Goal: Check status: Check status

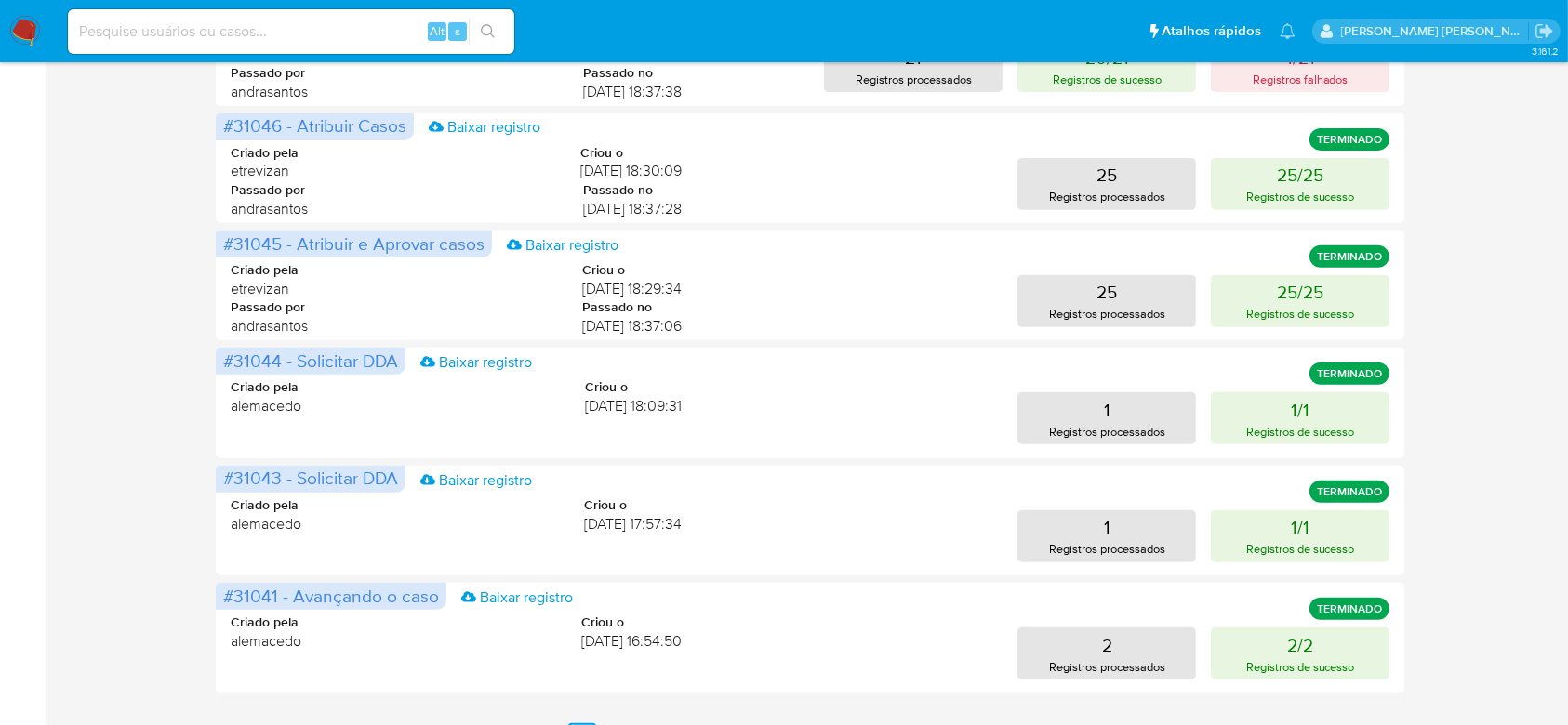
scroll to position [827, 0]
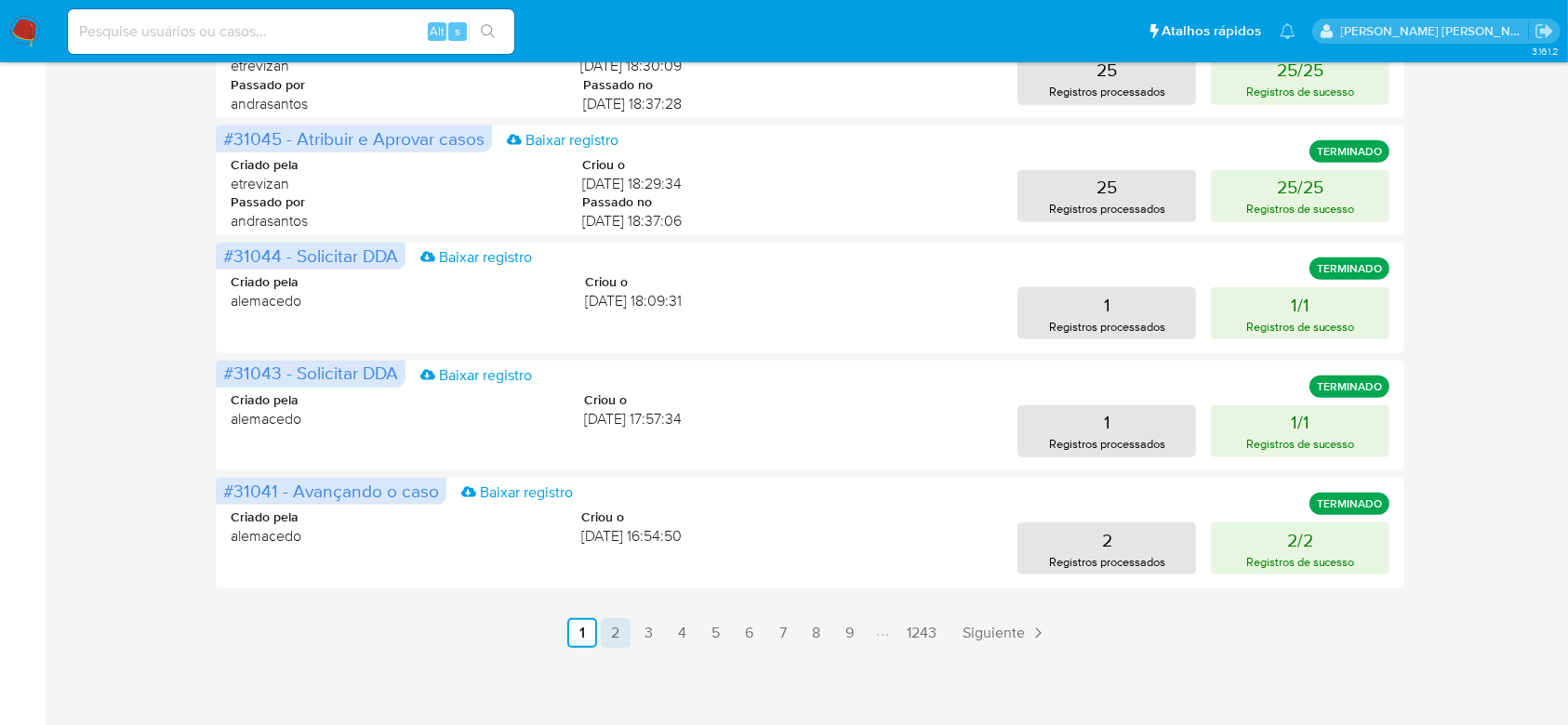
click at [618, 635] on link "2" at bounding box center [616, 633] width 30 height 30
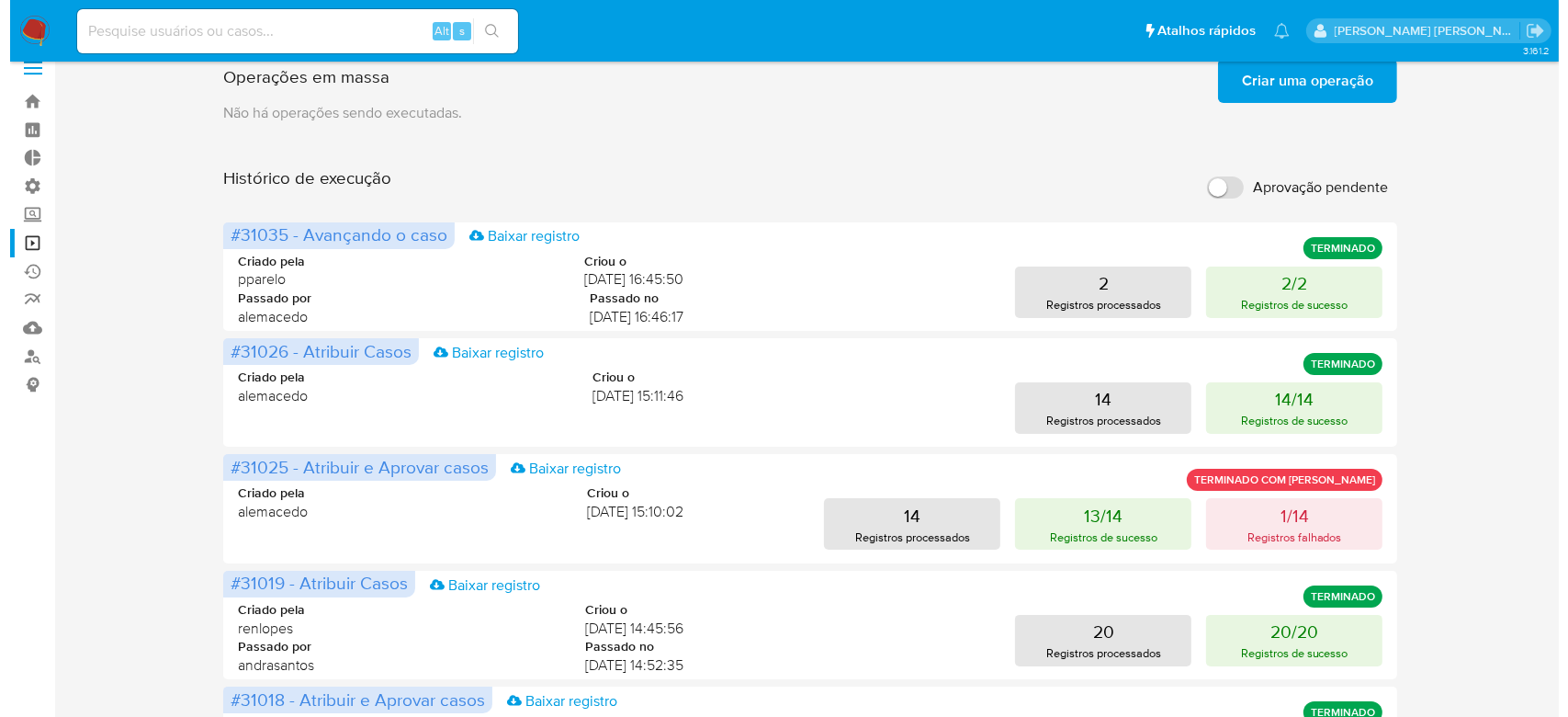
scroll to position [0, 0]
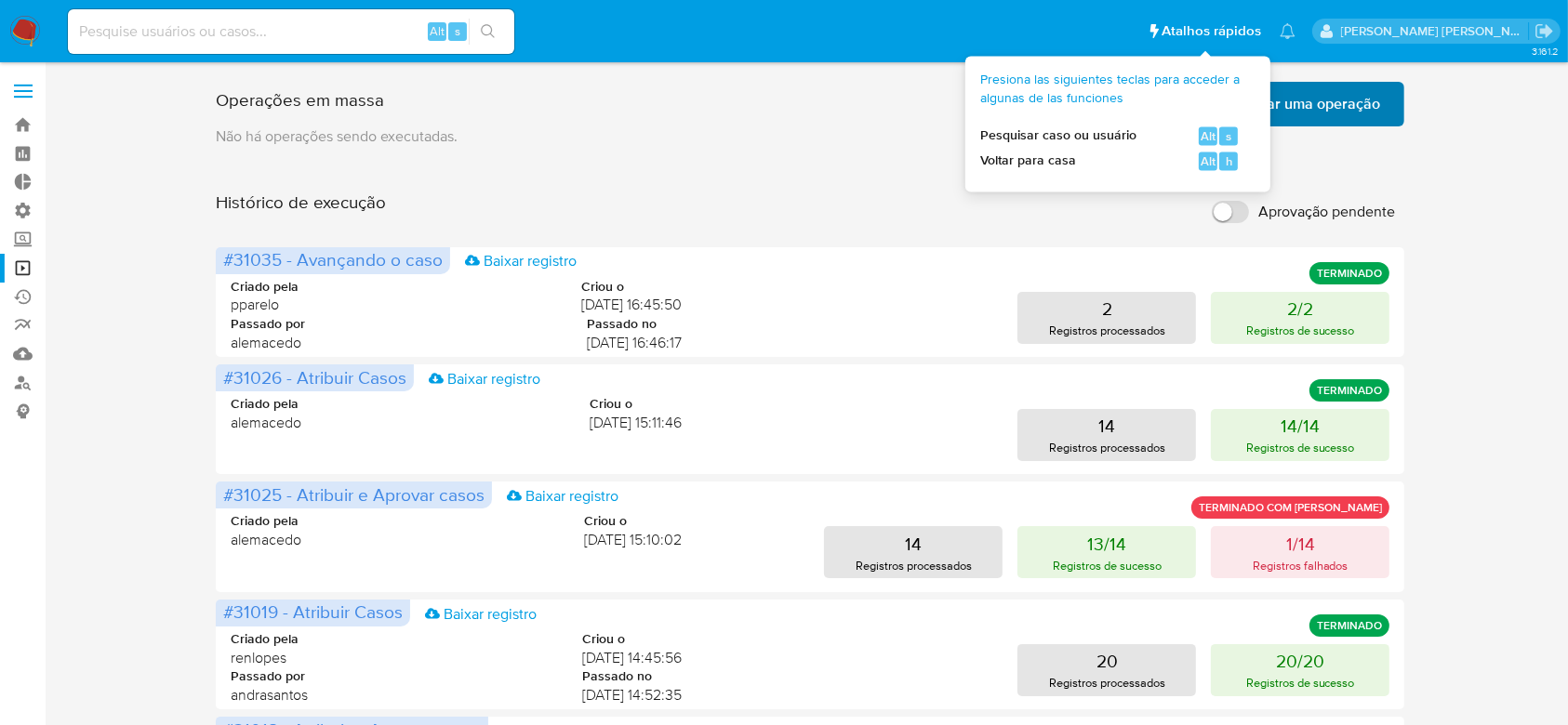
click at [1277, 83] on span "Criar uma operação" at bounding box center [1314, 104] width 133 height 41
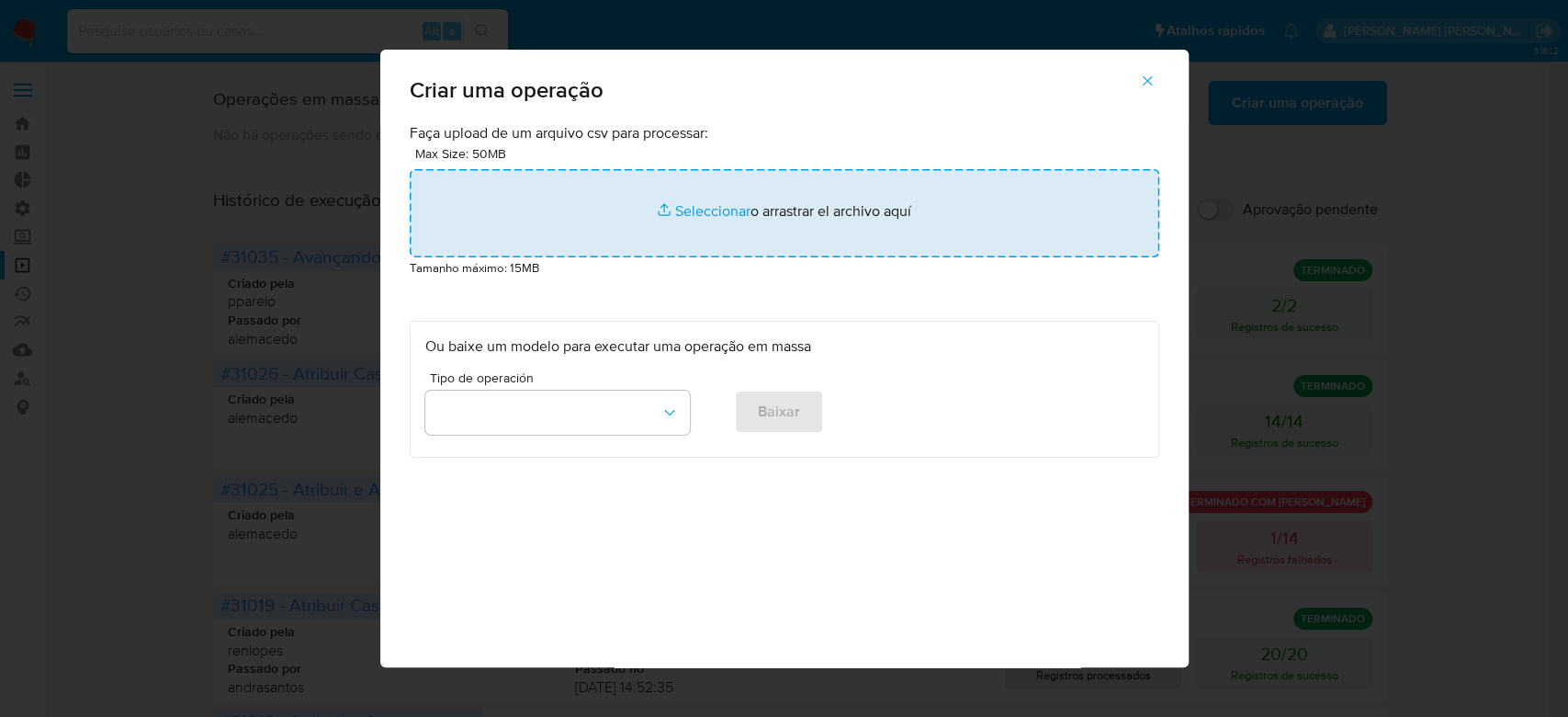
click at [704, 204] on input "file" at bounding box center [784, 213] width 750 height 88
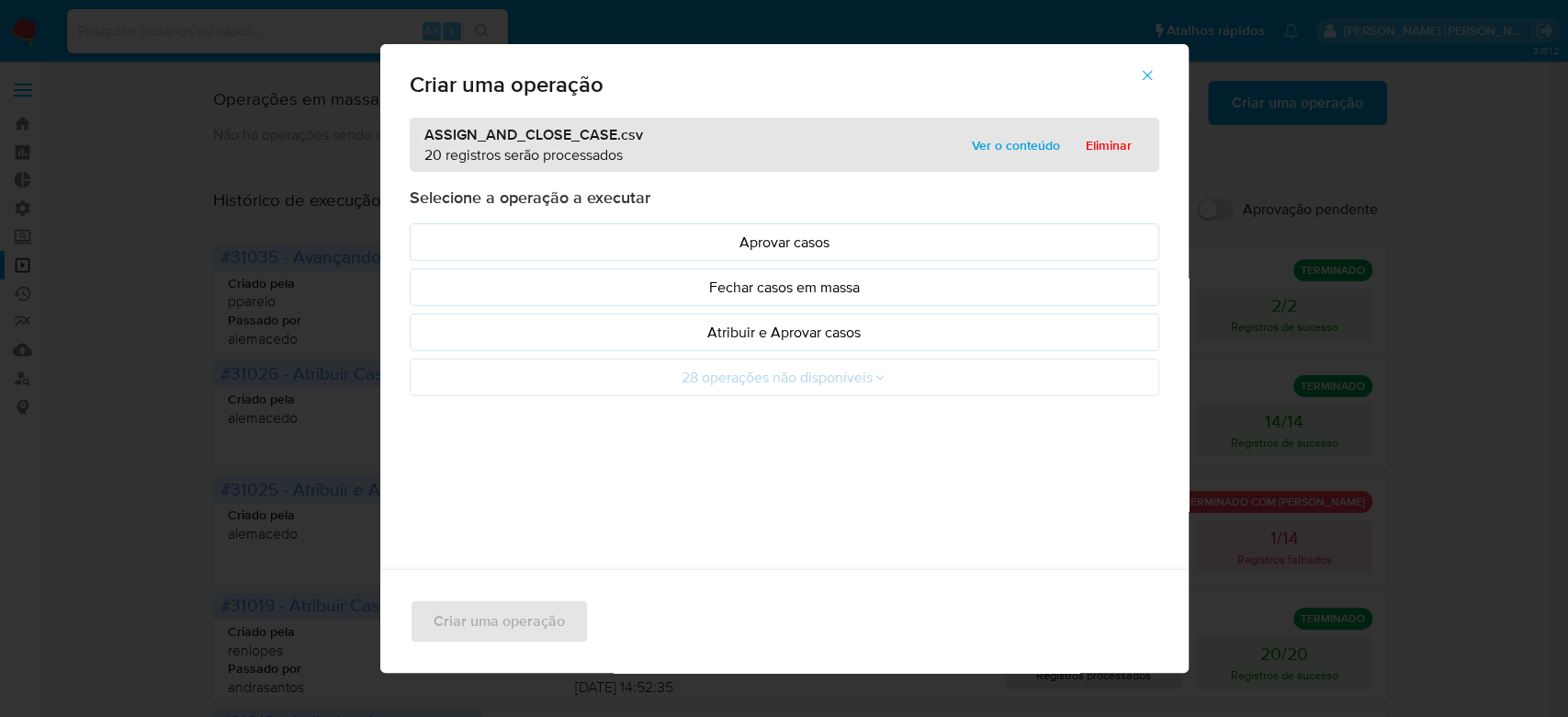
click at [1016, 141] on span "Ver o conteúdo" at bounding box center [1015, 145] width 88 height 26
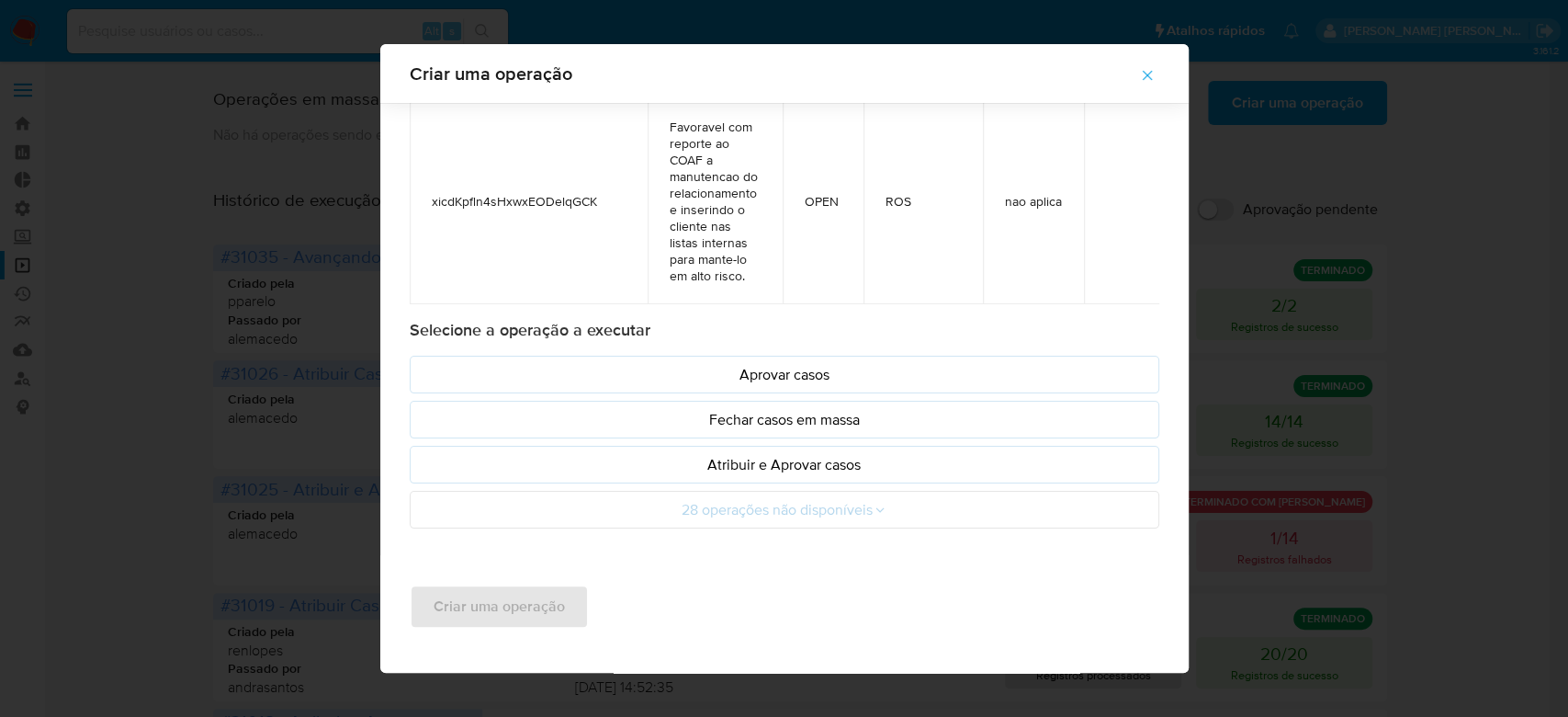
scroll to position [91, 0]
click at [815, 456] on p "Atribuir e Aprovar casos" at bounding box center [784, 462] width 718 height 21
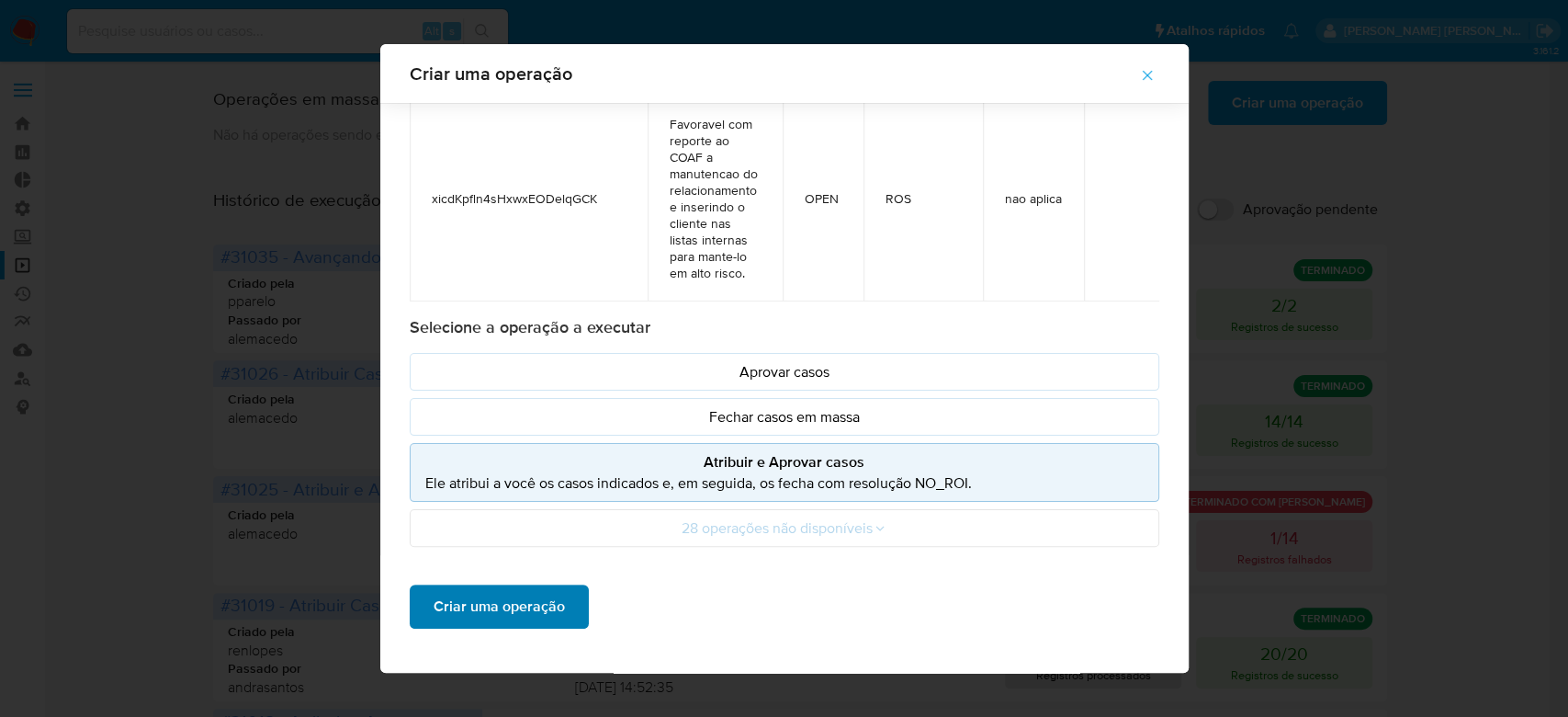
click at [435, 610] on span "Criar uma operação" at bounding box center [499, 607] width 131 height 41
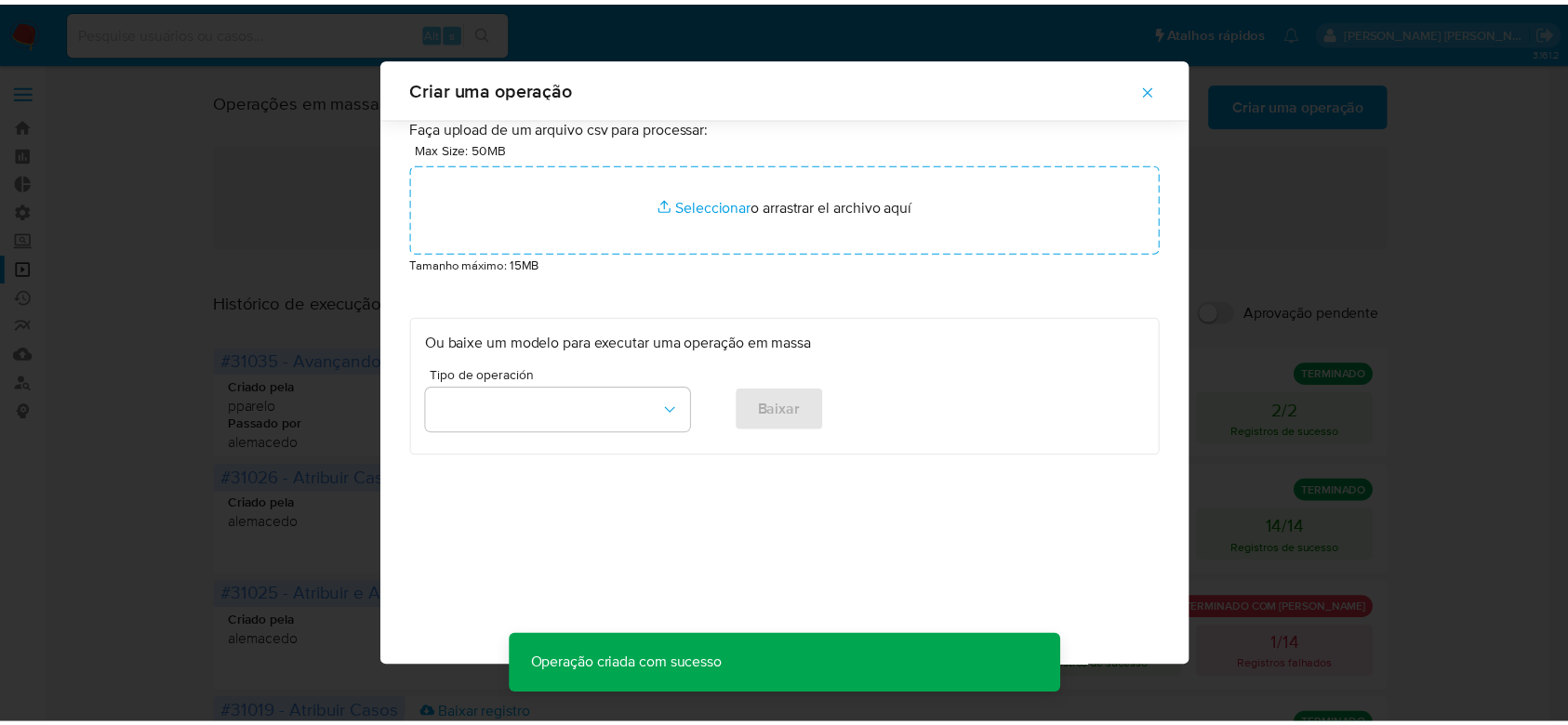
scroll to position [0, 0]
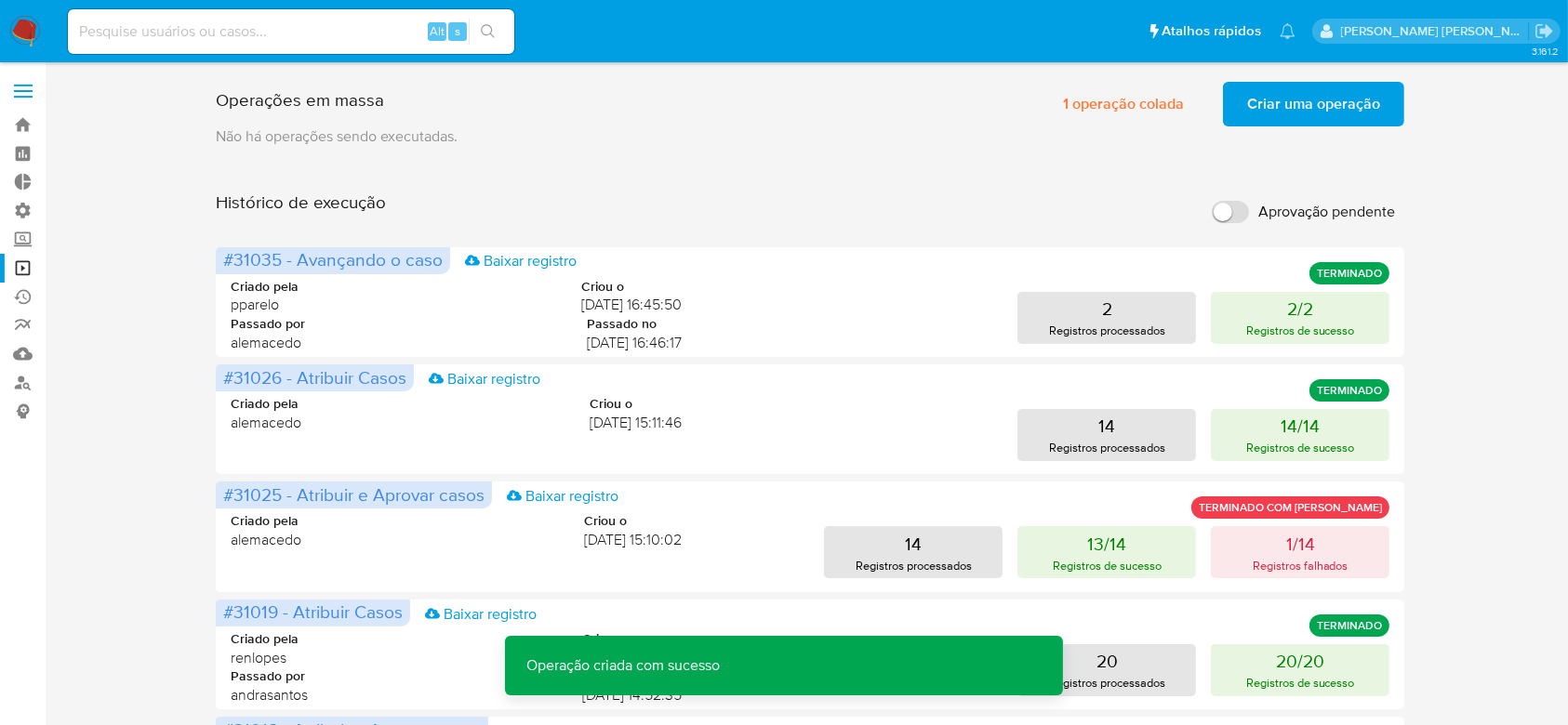
click at [1274, 103] on span "Criar uma operação" at bounding box center [1314, 104] width 133 height 41
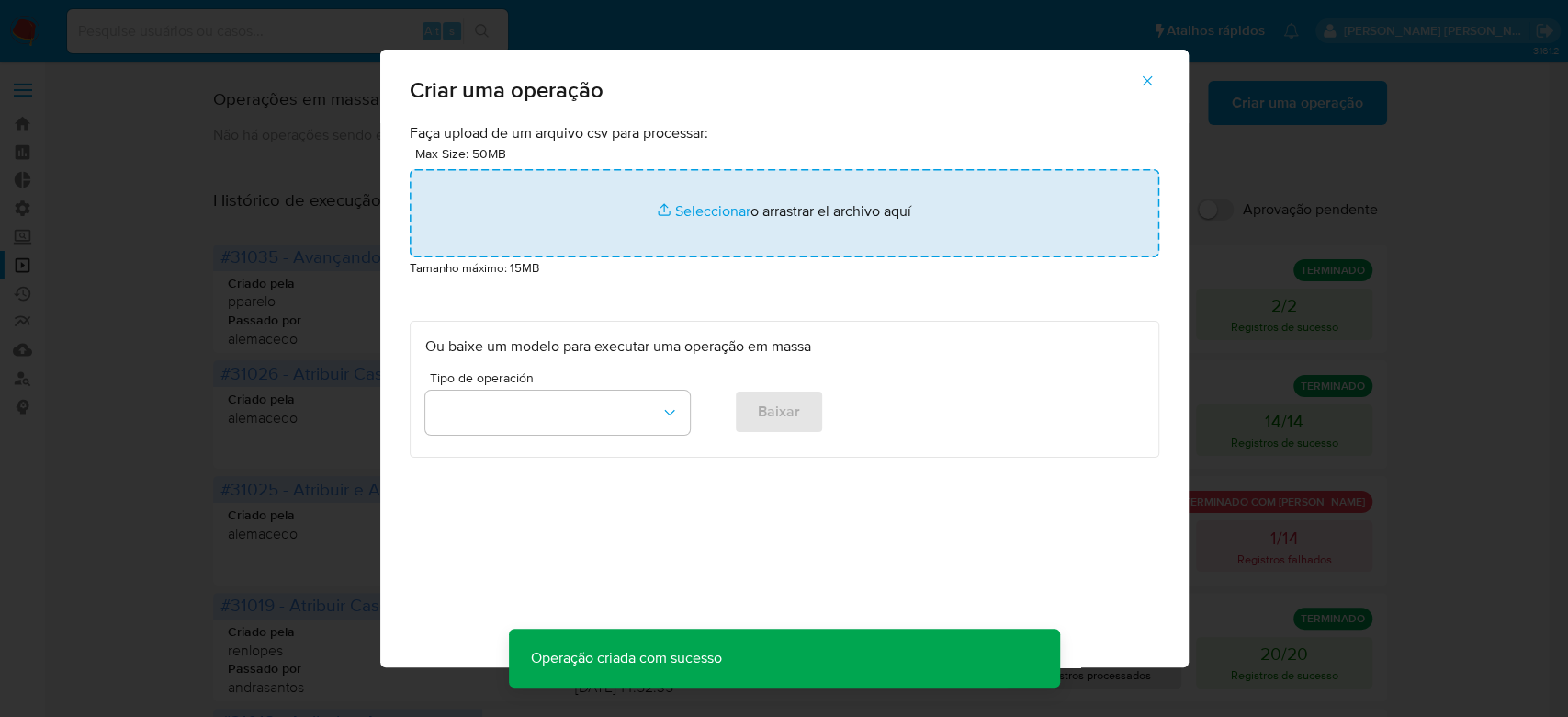
click at [704, 216] on input "file" at bounding box center [784, 213] width 750 height 88
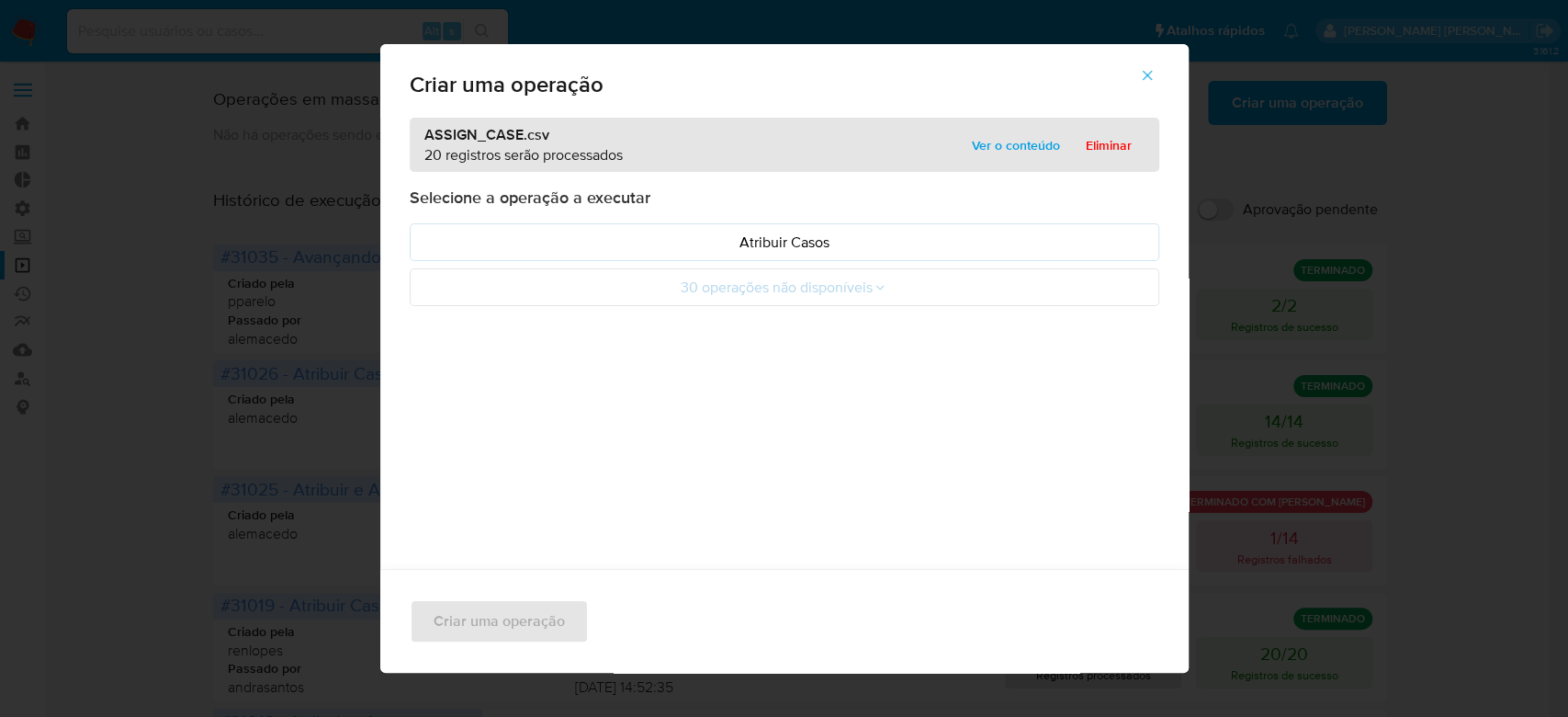
click at [1007, 135] on span "Ver o conteúdo" at bounding box center [1015, 145] width 88 height 26
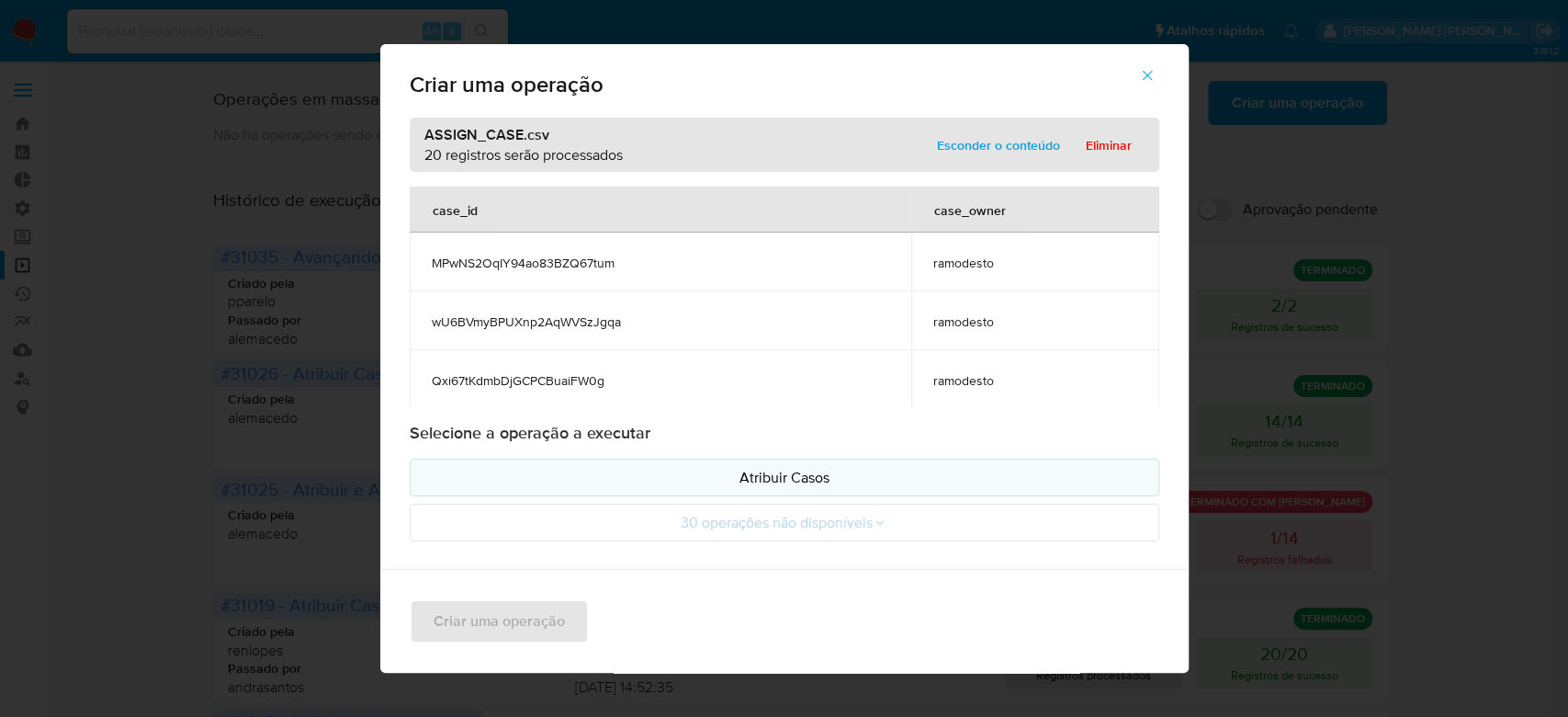
click at [717, 482] on p "Atribuir Casos" at bounding box center [784, 477] width 718 height 21
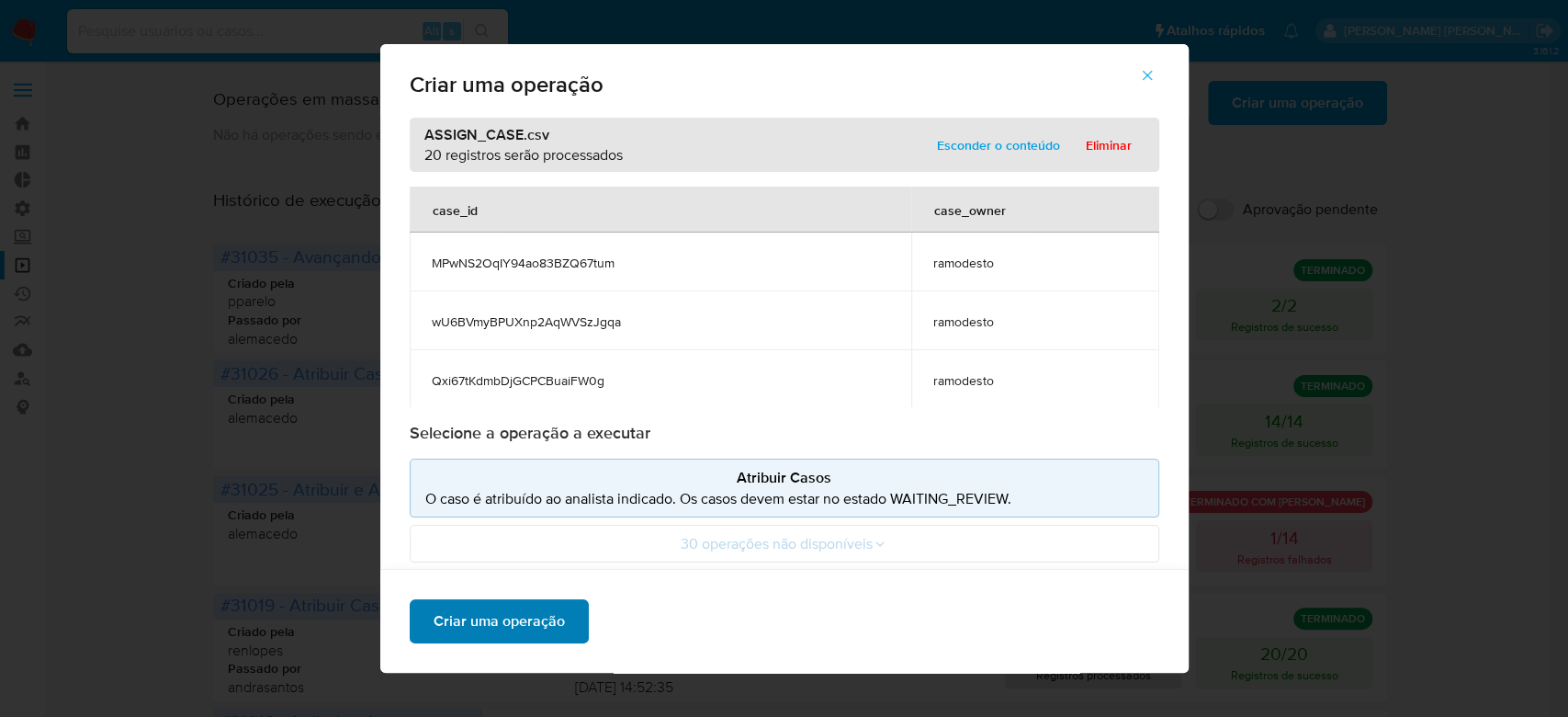
click at [515, 629] on span "Criar uma operação" at bounding box center [499, 622] width 131 height 41
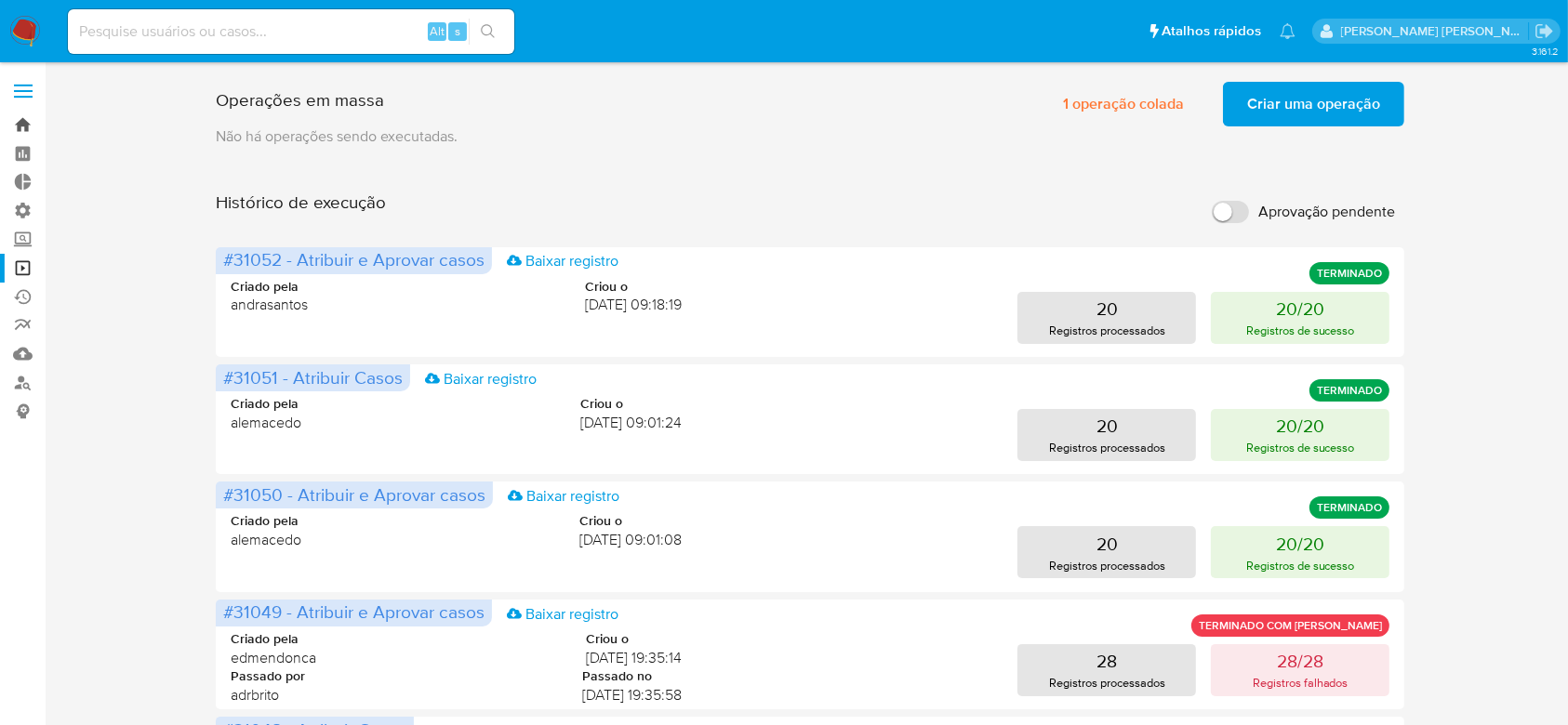
click at [29, 123] on link "Bandeja" at bounding box center [110, 124] width 222 height 29
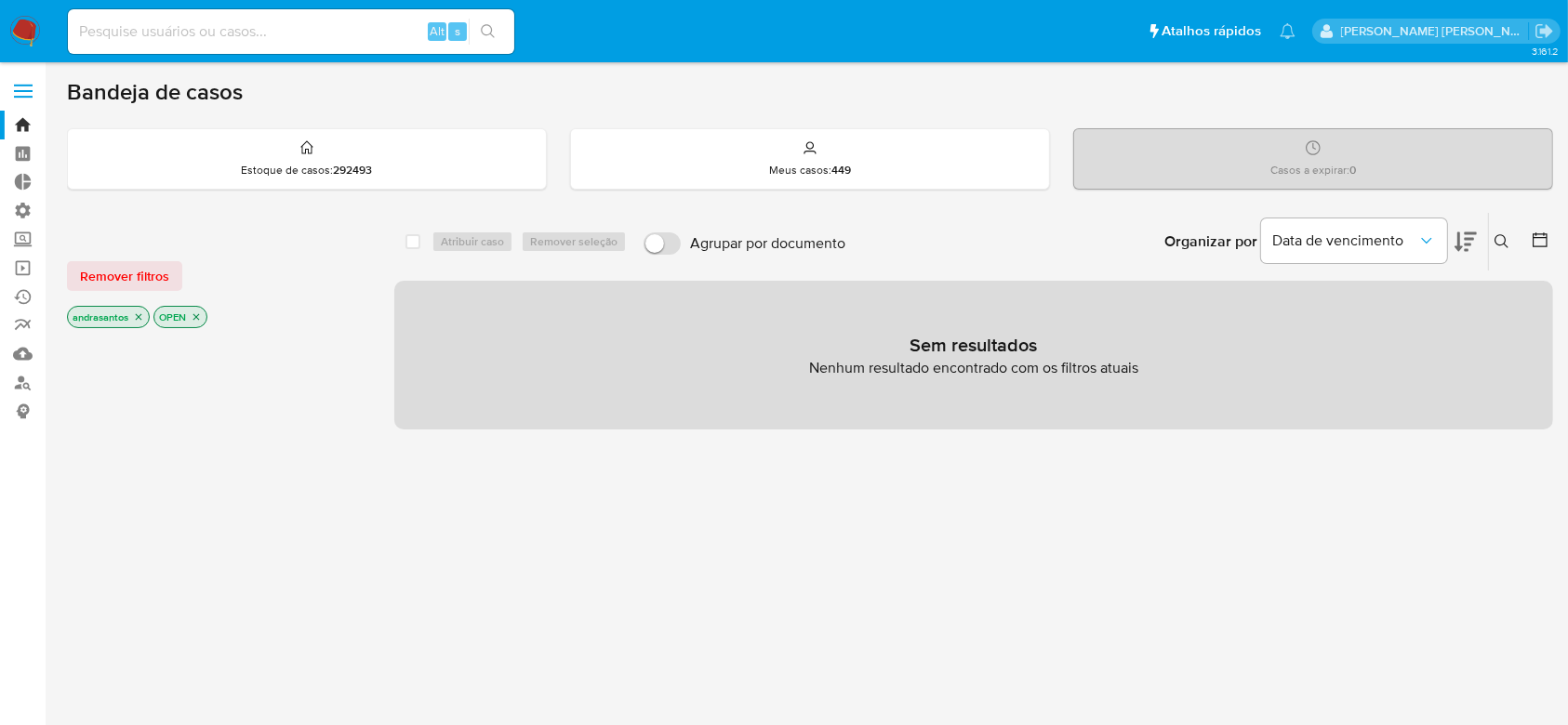
click at [233, 34] on input at bounding box center [291, 32] width 446 height 24
paste input "4ztYyrOTj48ZbmNX6e7a03N1"
type input "4ztYyrOTj48ZbmNX6e7a03N1"
click at [497, 27] on button "search-icon" at bounding box center [487, 32] width 38 height 26
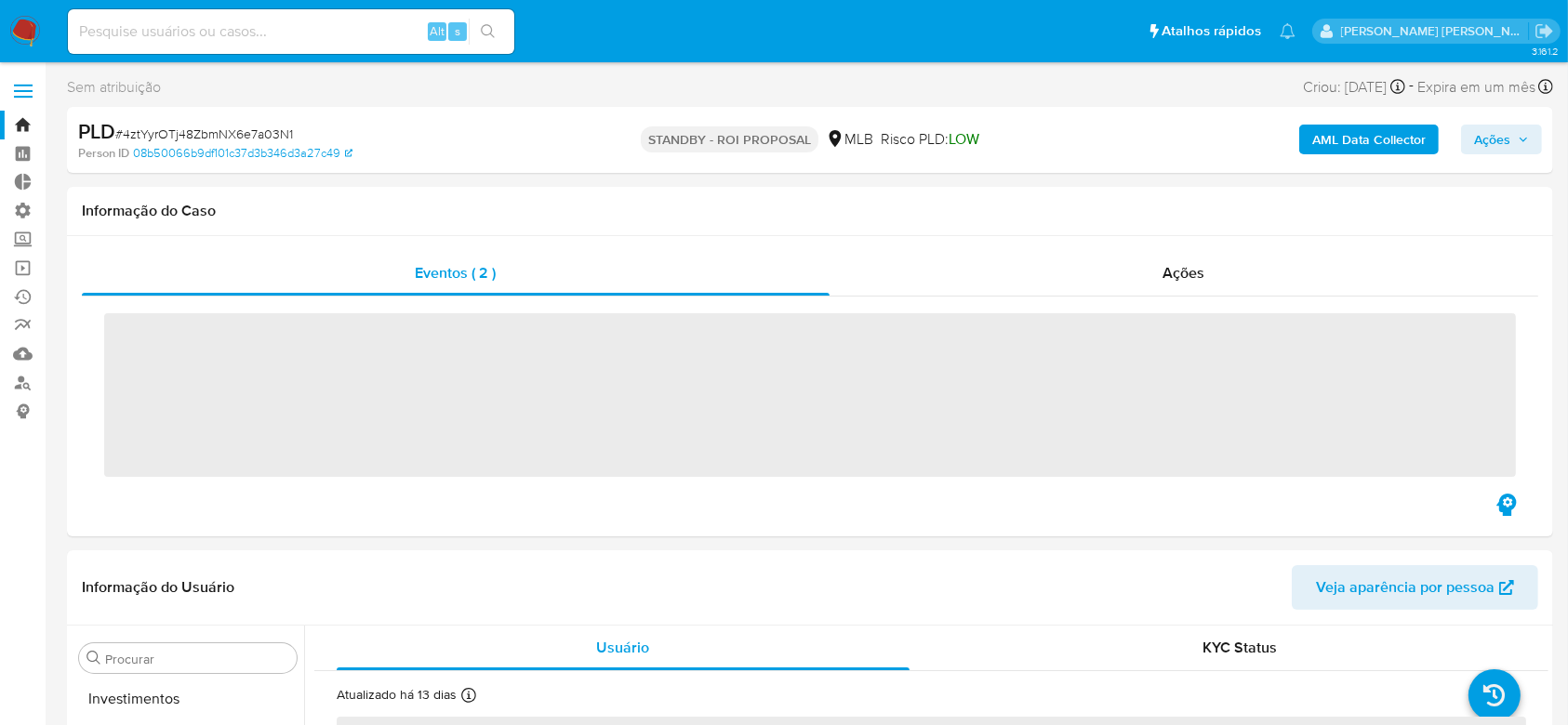
scroll to position [964, 0]
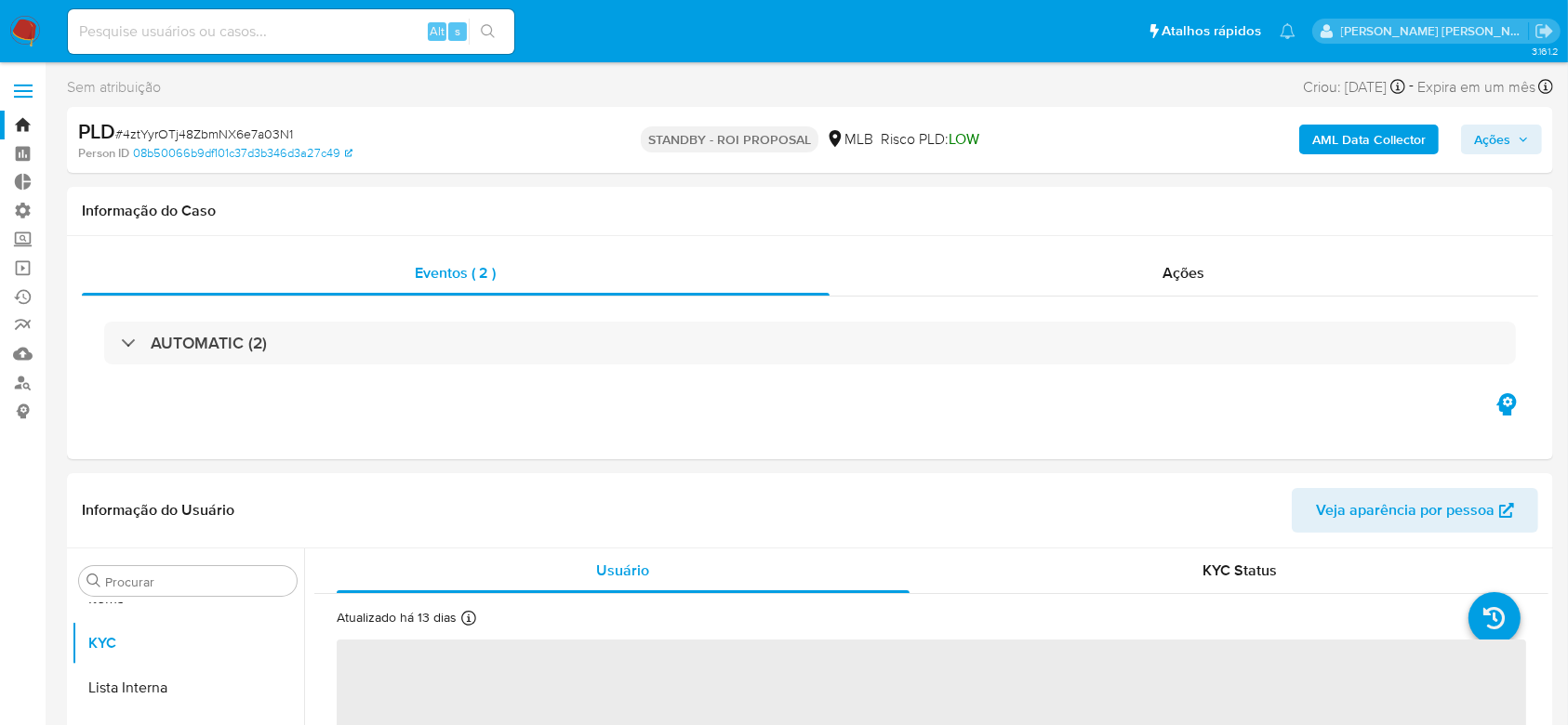
select select "10"
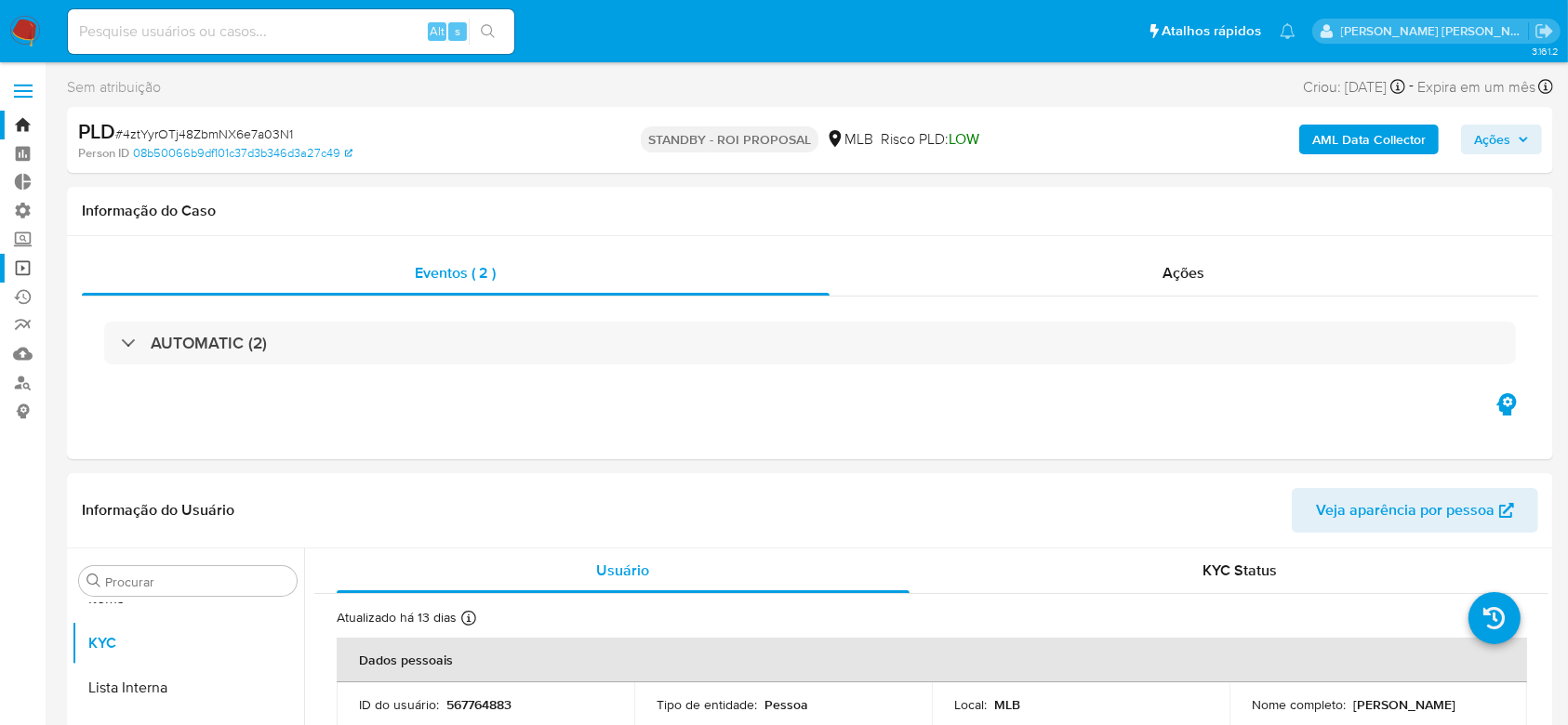
click at [22, 271] on link "Operações em massa" at bounding box center [110, 268] width 222 height 29
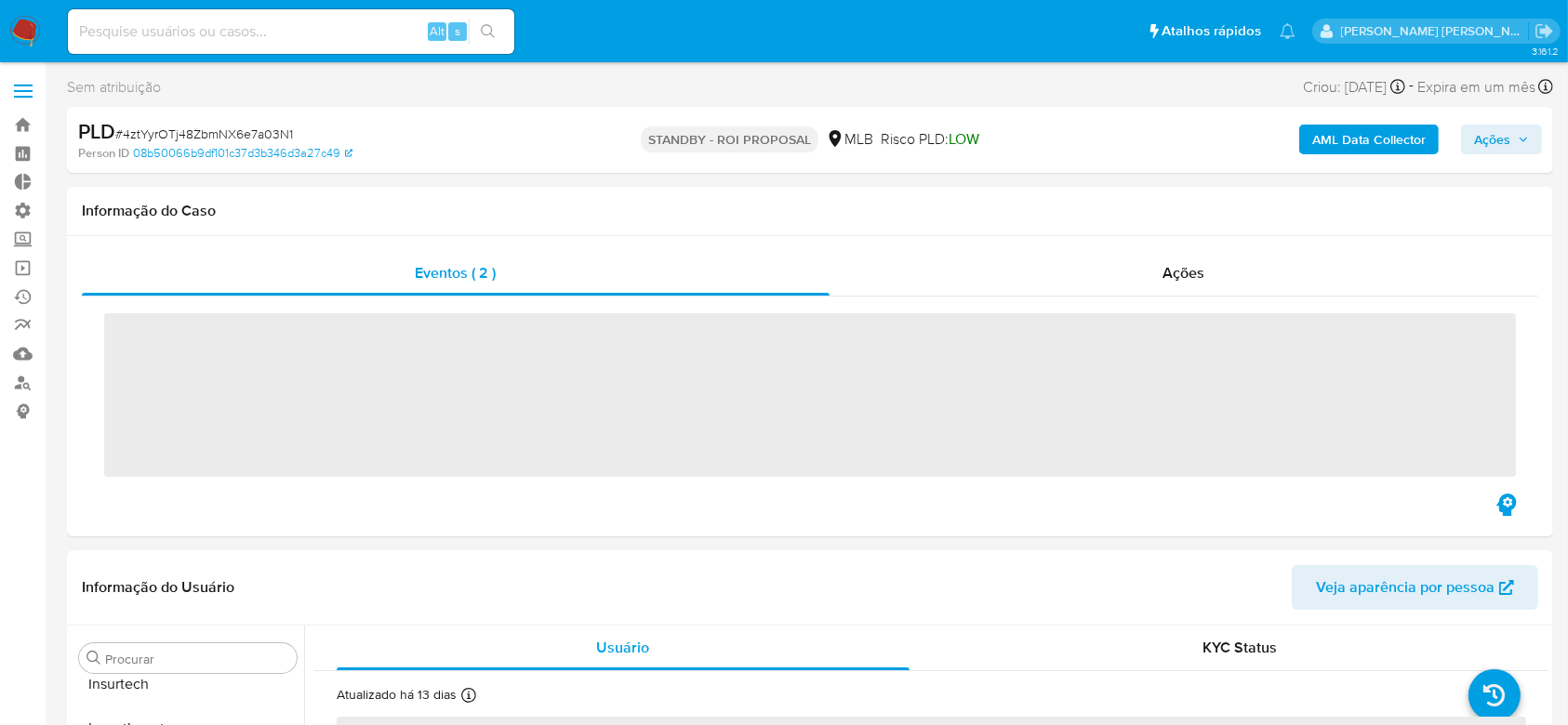
scroll to position [964, 0]
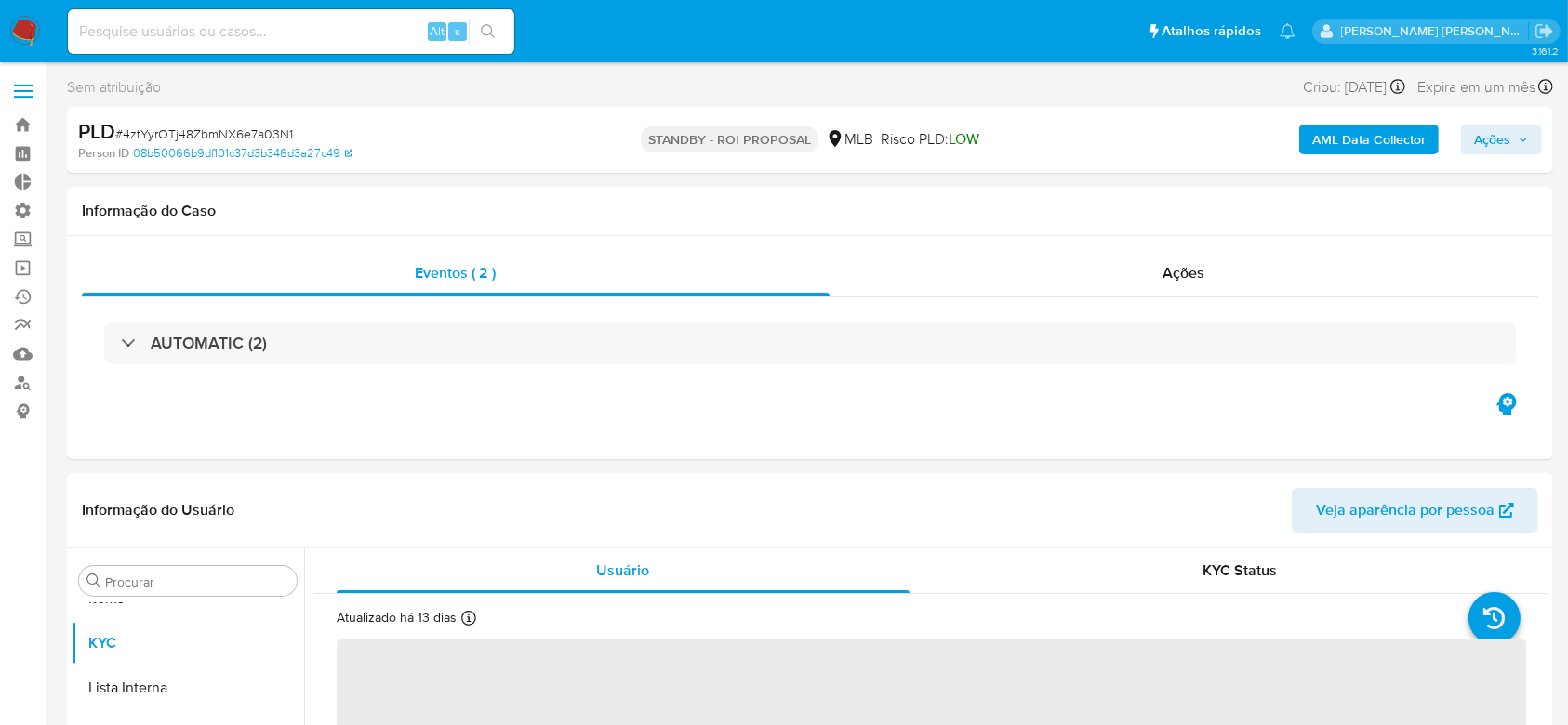
select select "10"
